Goal: Transaction & Acquisition: Purchase product/service

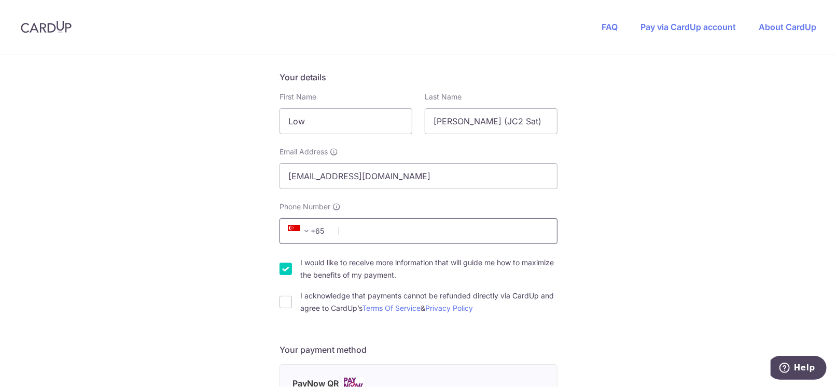
scroll to position [156, 0]
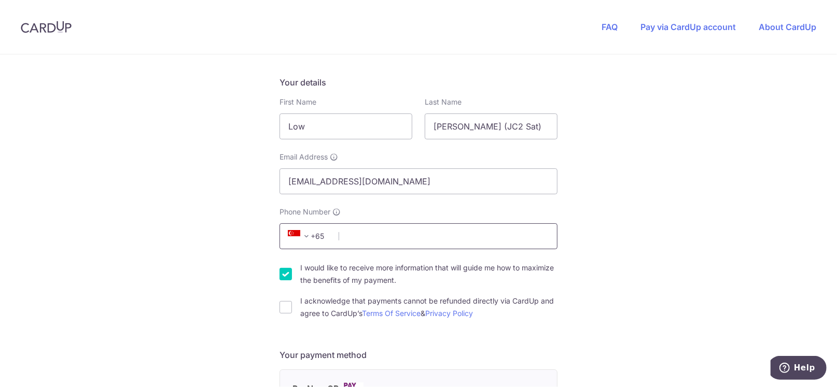
click at [346, 243] on input "Phone Number" at bounding box center [419, 237] width 278 height 26
type input "97406860"
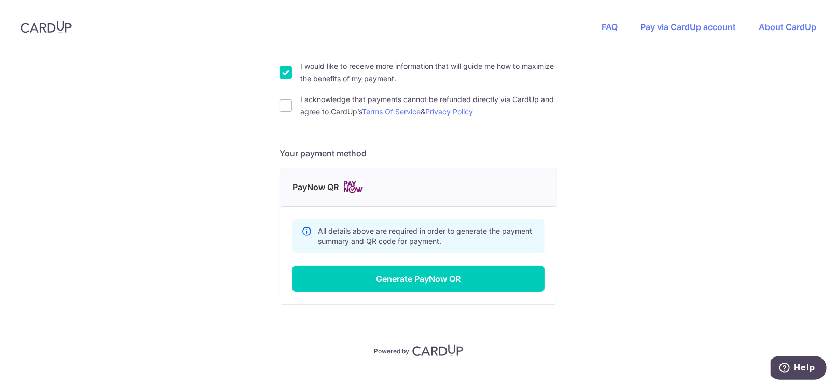
scroll to position [363, 0]
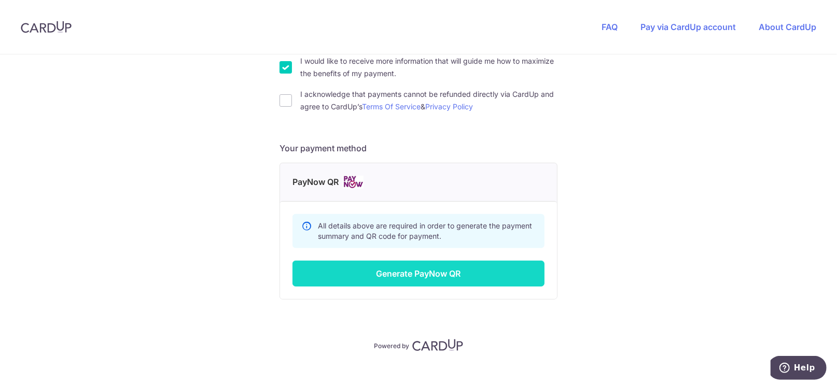
click at [426, 274] on button "Generate PayNow QR" at bounding box center [419, 274] width 252 height 26
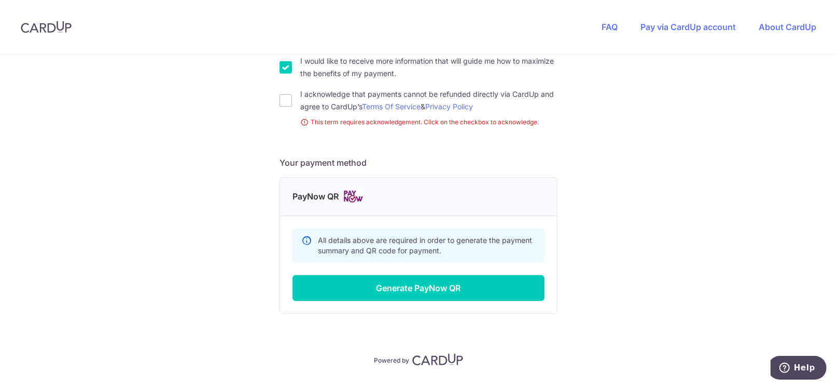
click at [273, 101] on div "You are paying TWIG LEARNING CENTER PTE. LTD. TWIG LEARNING CENTER PTE. LTD. us…" at bounding box center [418, 53] width 837 height 723
click at [289, 105] on div "I acknowledge that payments cannot be refunded directly via CardUp and agree to…" at bounding box center [419, 100] width 278 height 25
click at [282, 107] on div "I acknowledge that payments cannot be refunded directly via CardUp and agree to…" at bounding box center [419, 100] width 278 height 25
click at [282, 101] on input "I acknowledge that payments cannot be refunded directly via CardUp and agree to…" at bounding box center [286, 100] width 12 height 12
checkbox input "true"
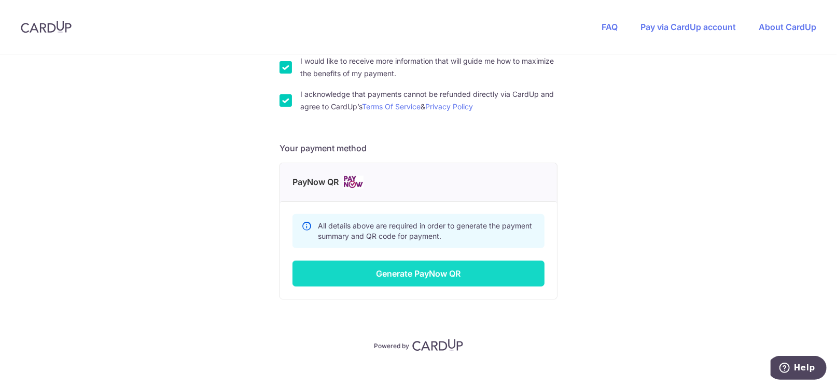
click at [420, 276] on button "Generate PayNow QR" at bounding box center [419, 274] width 252 height 26
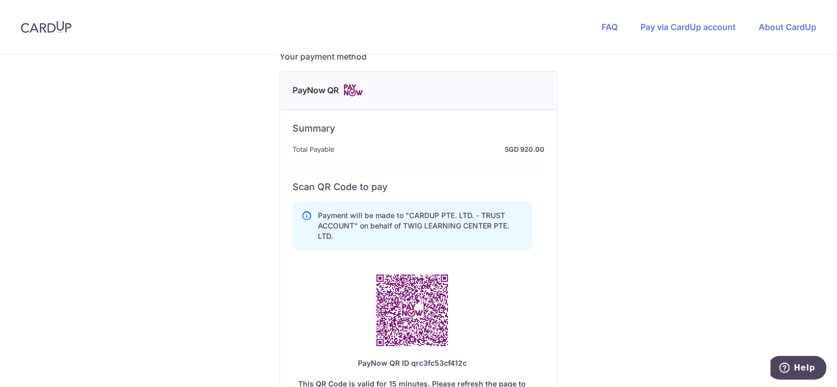
scroll to position [565, 0]
